Goal: Use online tool/utility: Use online tool/utility

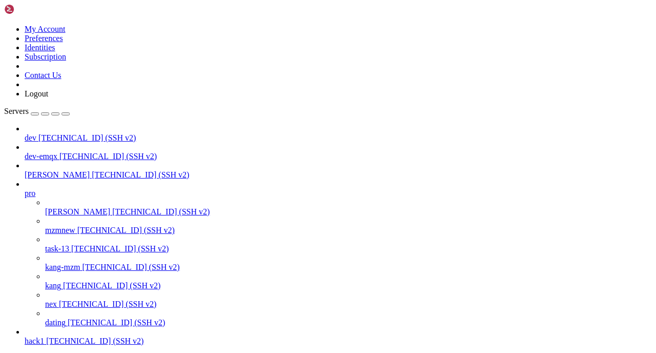
scroll to position [10, 2]
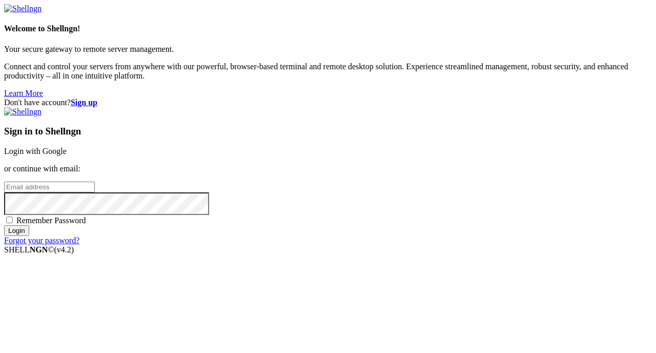
click at [67, 147] on link "Login with Google" at bounding box center [35, 151] width 63 height 9
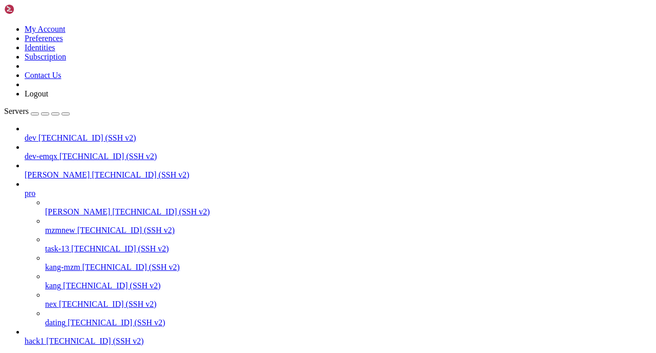
scroll to position [52449, 0]
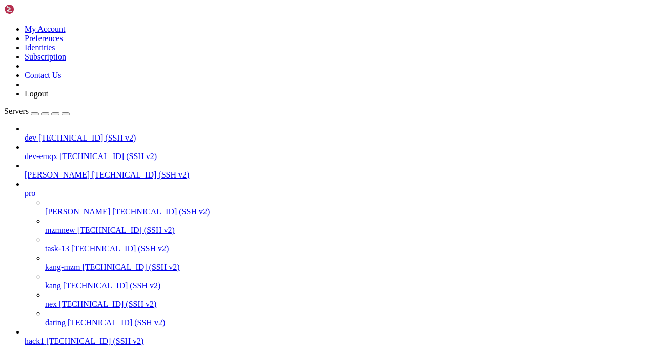
scroll to position [52573, 0]
